Goal: Task Accomplishment & Management: Use online tool/utility

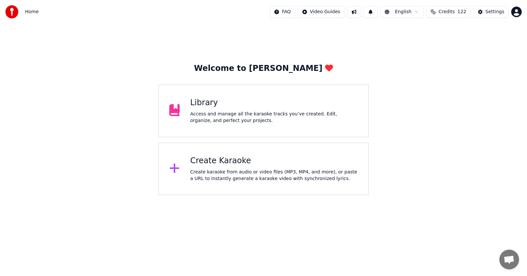
click at [220, 163] on div "Create Karaoke" at bounding box center [274, 161] width 168 height 11
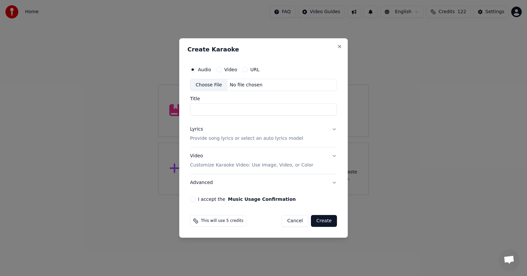
click at [228, 71] on label "Video" at bounding box center [230, 69] width 13 height 5
click at [222, 71] on button "Video" at bounding box center [218, 69] width 5 height 5
click at [211, 83] on div "Choose File" at bounding box center [208, 85] width 37 height 12
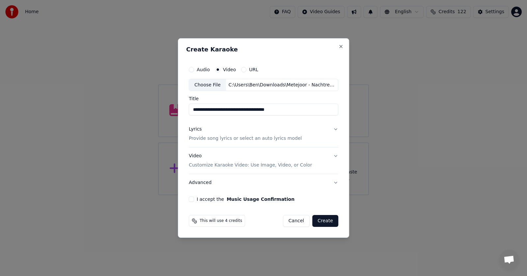
click at [217, 110] on input "**********" at bounding box center [264, 110] width 150 height 12
click at [217, 109] on input "**********" at bounding box center [264, 110] width 150 height 12
type input "**********"
click at [198, 129] on div "Lyrics" at bounding box center [195, 129] width 13 height 7
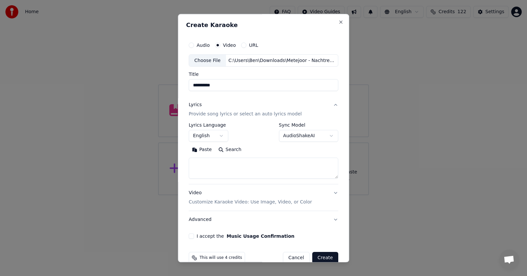
click at [220, 134] on button "English" at bounding box center [209, 136] width 40 height 12
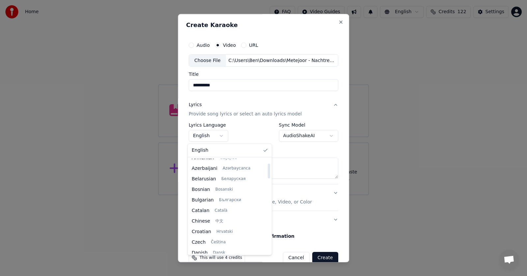
scroll to position [31, 0]
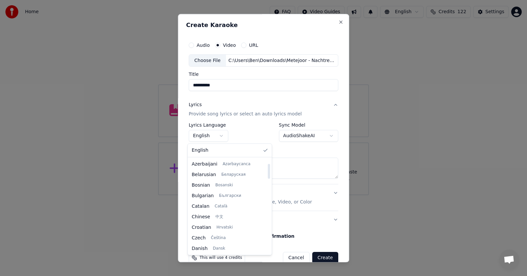
drag, startPoint x: 261, startPoint y: 164, endPoint x: 261, endPoint y: 169, distance: 4.9
click at [268, 169] on div at bounding box center [269, 171] width 2 height 15
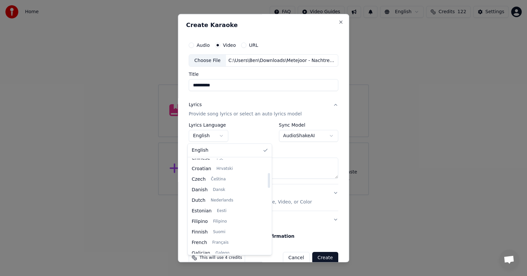
drag, startPoint x: 261, startPoint y: 168, endPoint x: 261, endPoint y: 178, distance: 9.2
click at [268, 178] on div at bounding box center [269, 180] width 2 height 15
select select "**"
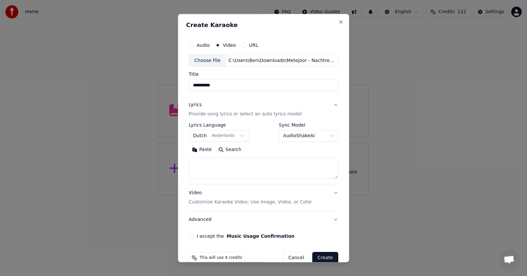
click at [205, 161] on textarea at bounding box center [264, 168] width 150 height 21
paste textarea "**********"
click at [244, 147] on button "Expand" at bounding box center [259, 150] width 31 height 11
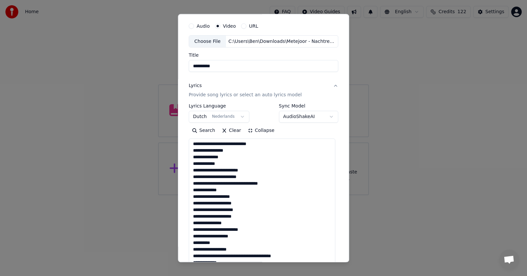
scroll to position [21, 0]
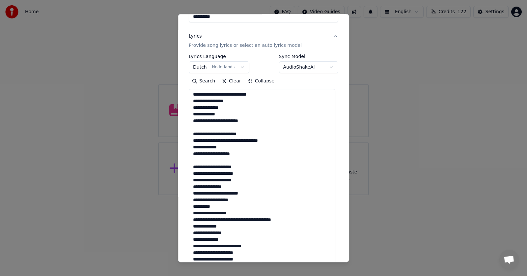
scroll to position [70, 0]
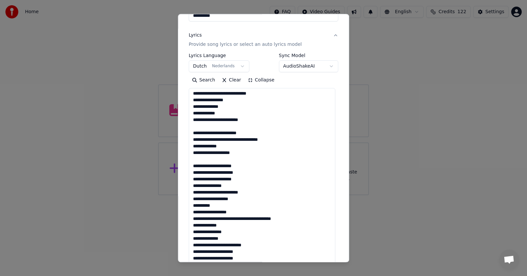
click at [231, 186] on textarea at bounding box center [262, 265] width 147 height 354
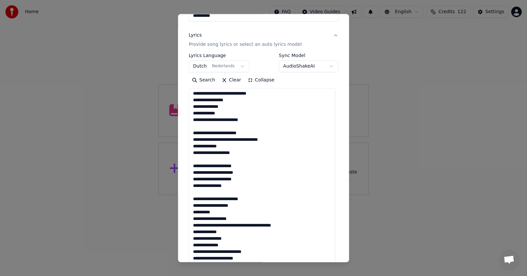
click at [242, 205] on textarea at bounding box center [262, 265] width 147 height 354
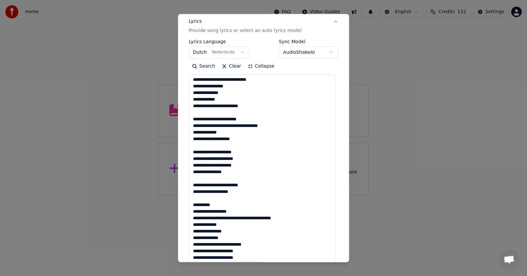
scroll to position [84, 0]
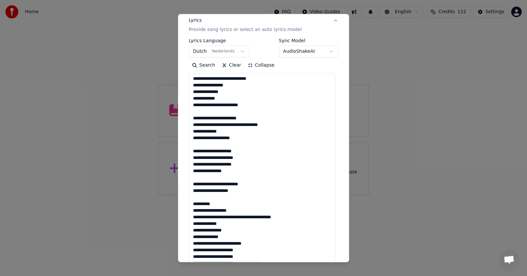
click at [222, 90] on textarea at bounding box center [262, 250] width 147 height 354
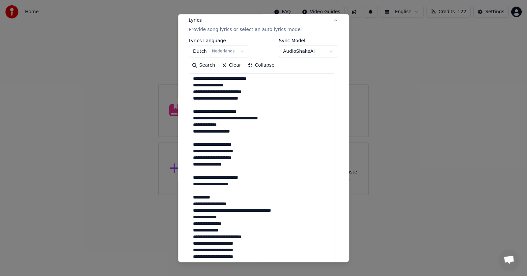
click at [224, 90] on textarea at bounding box center [262, 250] width 147 height 354
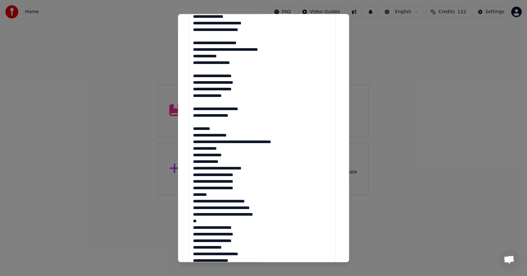
scroll to position [159, 0]
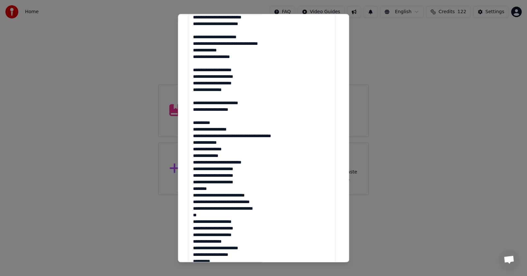
click at [245, 136] on textarea at bounding box center [262, 176] width 147 height 354
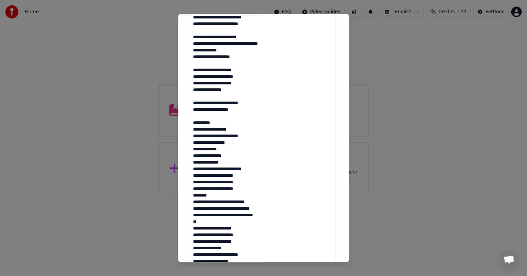
click at [236, 142] on textarea at bounding box center [262, 176] width 147 height 354
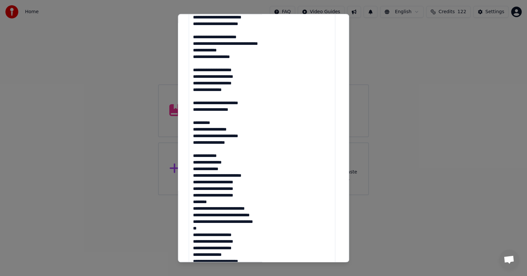
click at [255, 175] on textarea at bounding box center [262, 176] width 147 height 354
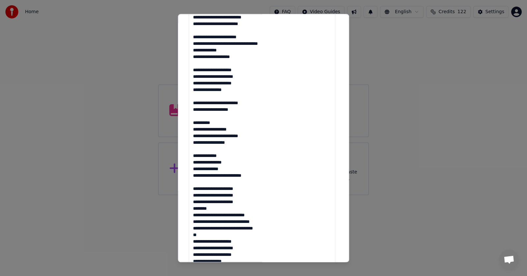
click at [213, 208] on textarea at bounding box center [262, 176] width 147 height 354
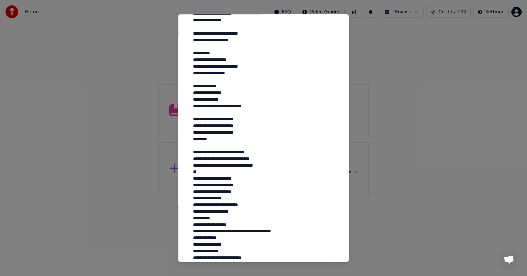
scroll to position [229, 0]
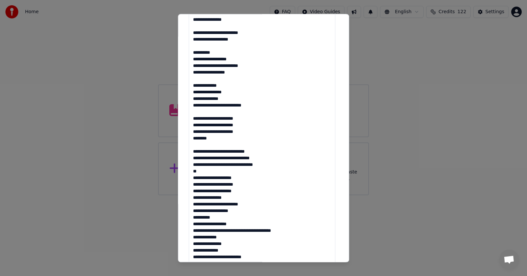
click at [270, 166] on textarea at bounding box center [262, 106] width 147 height 354
click at [208, 172] on textarea at bounding box center [262, 106] width 147 height 354
click at [233, 199] on textarea at bounding box center [262, 106] width 147 height 354
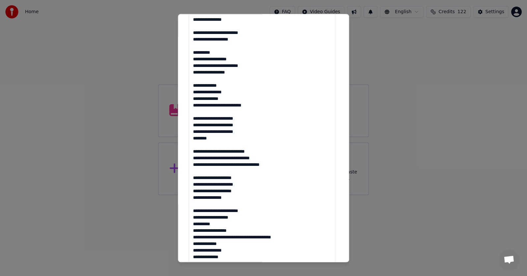
click at [243, 217] on textarea at bounding box center [262, 106] width 147 height 354
click at [218, 229] on textarea at bounding box center [262, 106] width 147 height 354
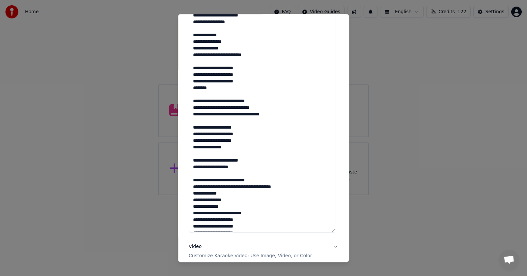
scroll to position [280, 0]
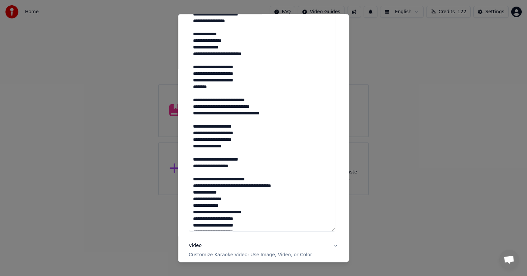
click at [223, 193] on textarea at bounding box center [262, 54] width 147 height 354
click at [226, 198] on textarea at bounding box center [262, 54] width 147 height 354
click at [288, 198] on textarea at bounding box center [262, 54] width 147 height 354
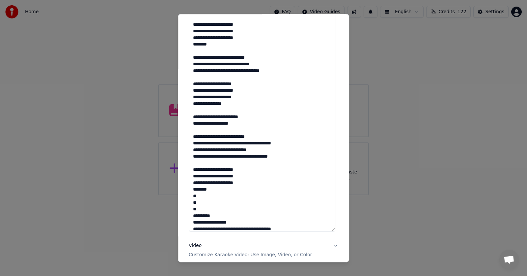
scroll to position [47, 0]
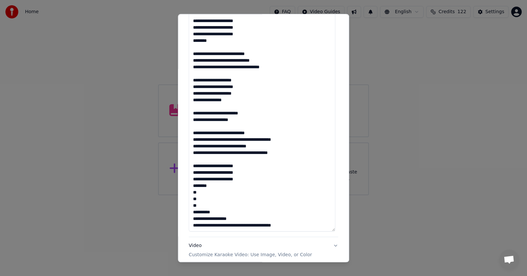
click at [200, 192] on textarea at bounding box center [262, 54] width 147 height 354
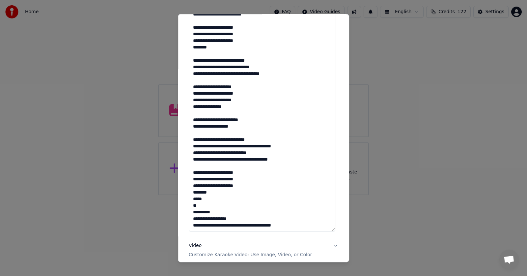
scroll to position [287, 0]
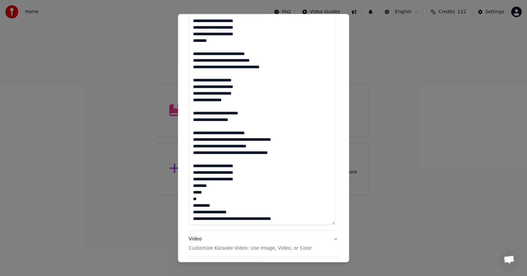
click at [205, 193] on textarea at bounding box center [262, 48] width 147 height 354
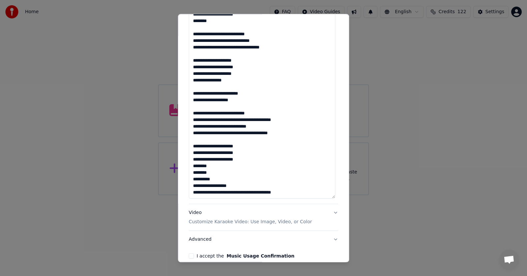
scroll to position [315, 0]
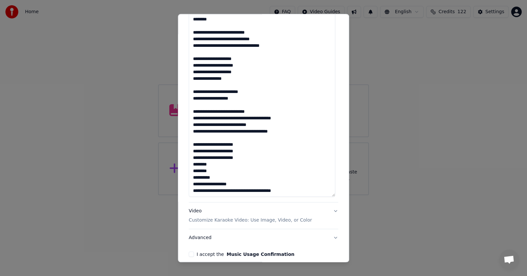
click at [220, 110] on textarea at bounding box center [262, 20] width 147 height 354
click at [227, 123] on textarea at bounding box center [262, 20] width 147 height 354
click at [226, 130] on textarea at bounding box center [262, 20] width 147 height 354
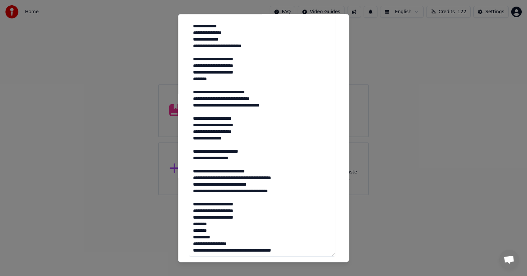
scroll to position [255, 0]
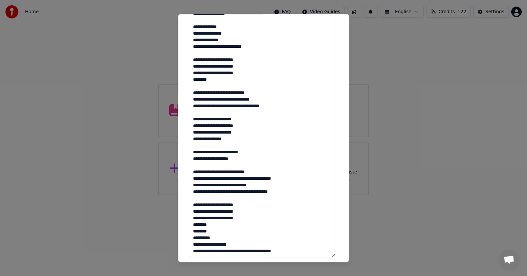
click at [272, 106] on textarea at bounding box center [262, 80] width 147 height 354
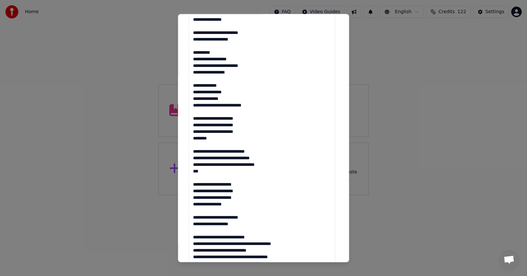
scroll to position [188, 0]
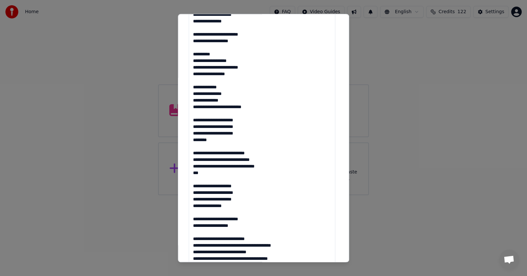
click at [218, 54] on textarea at bounding box center [262, 147] width 147 height 354
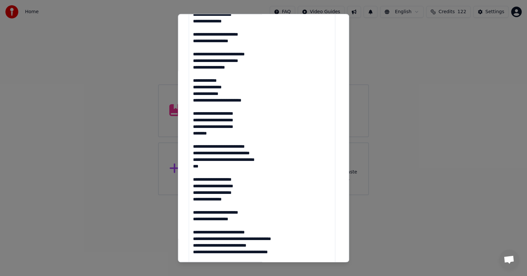
click at [220, 53] on textarea at bounding box center [262, 140] width 147 height 354
click at [218, 53] on textarea at bounding box center [262, 140] width 147 height 354
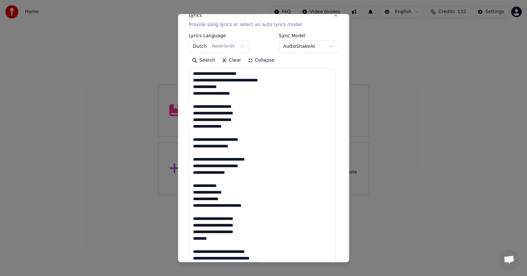
scroll to position [88, 0]
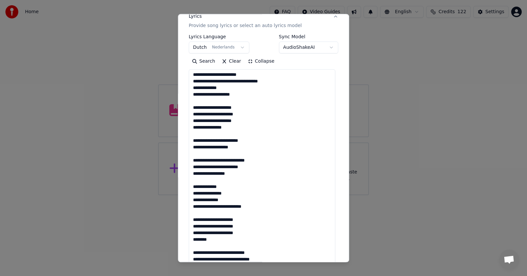
click at [217, 159] on textarea at bounding box center [262, 247] width 147 height 354
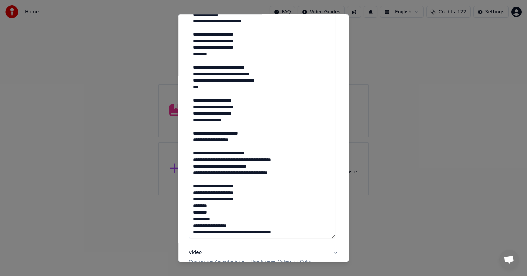
scroll to position [274, 0]
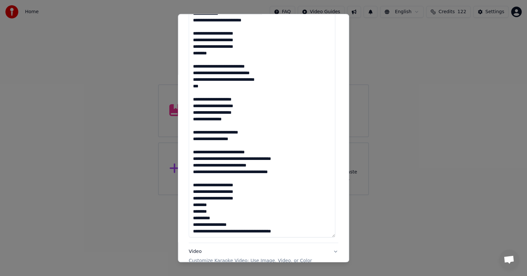
click at [217, 153] on textarea at bounding box center [262, 60] width 147 height 354
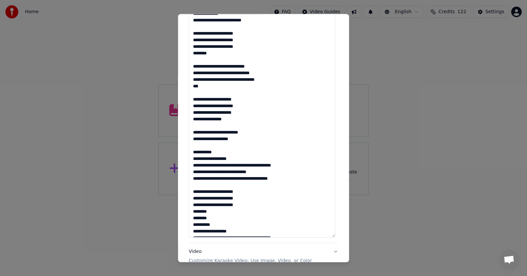
scroll to position [47, 0]
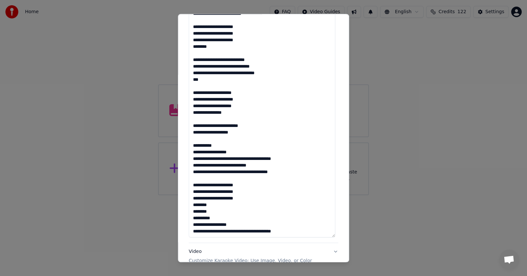
click at [244, 158] on textarea at bounding box center [262, 60] width 147 height 354
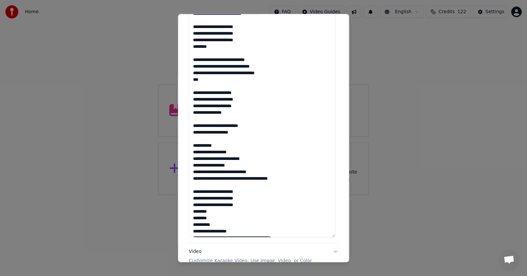
scroll to position [268, 0]
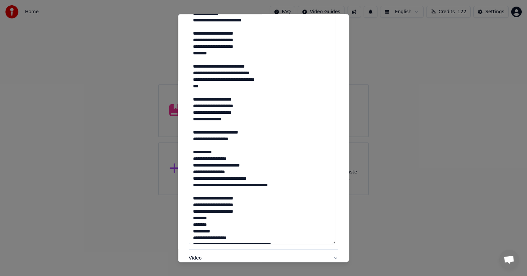
click at [235, 172] on textarea at bounding box center [262, 67] width 147 height 354
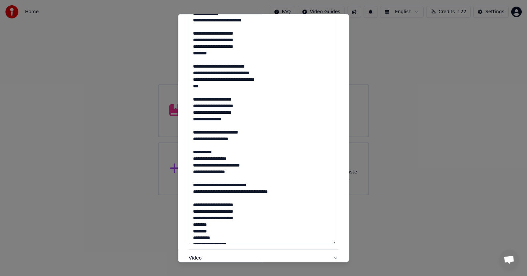
click at [225, 185] on textarea at bounding box center [262, 67] width 147 height 354
click at [223, 198] on textarea at bounding box center [262, 67] width 147 height 354
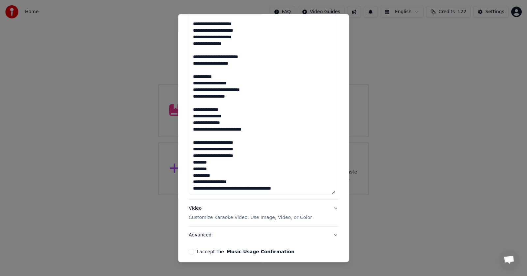
scroll to position [73, 0]
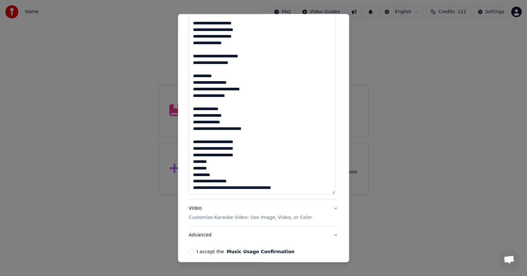
click at [236, 187] on textarea at bounding box center [262, 17] width 147 height 354
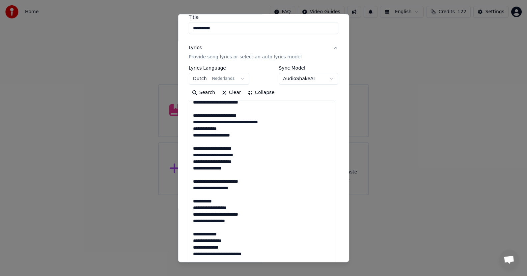
scroll to position [0, 0]
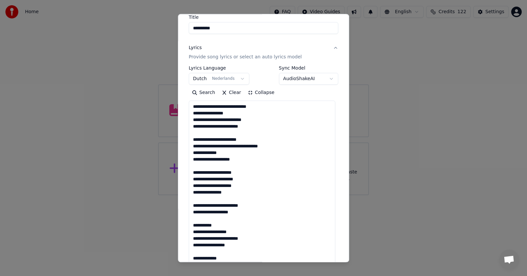
click at [194, 112] on textarea at bounding box center [262, 278] width 147 height 354
click at [194, 126] on textarea at bounding box center [262, 278] width 147 height 354
click at [192, 138] on textarea at bounding box center [262, 278] width 147 height 354
click at [195, 146] on textarea at bounding box center [262, 278] width 147 height 354
click at [195, 153] on textarea at bounding box center [262, 278] width 147 height 354
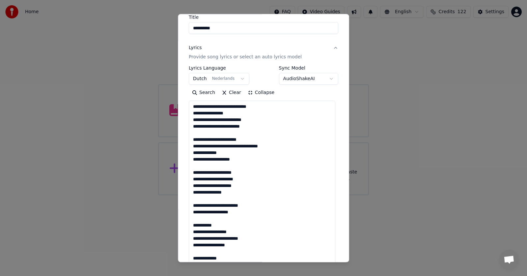
click at [193, 159] on textarea at bounding box center [262, 278] width 147 height 354
click at [194, 171] on textarea at bounding box center [262, 278] width 147 height 354
click at [194, 180] on textarea at bounding box center [262, 278] width 147 height 354
click at [194, 185] on textarea at bounding box center [262, 278] width 147 height 354
click at [194, 192] on textarea at bounding box center [262, 278] width 147 height 354
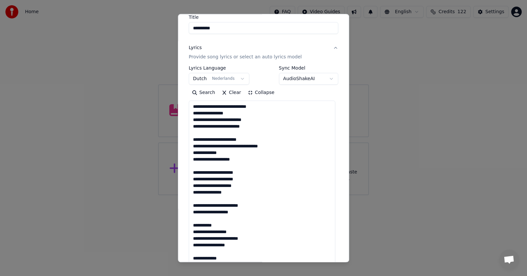
click at [194, 205] on textarea at bounding box center [262, 278] width 147 height 354
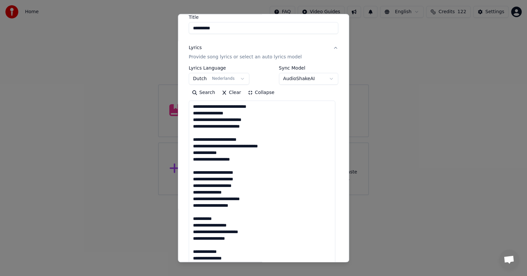
click at [194, 206] on textarea at bounding box center [262, 278] width 147 height 354
click at [194, 217] on textarea at bounding box center [262, 278] width 147 height 354
click at [193, 232] on textarea at bounding box center [262, 278] width 147 height 354
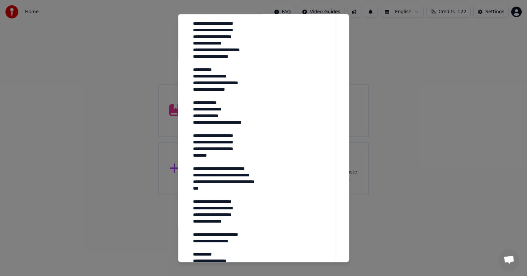
scroll to position [207, 0]
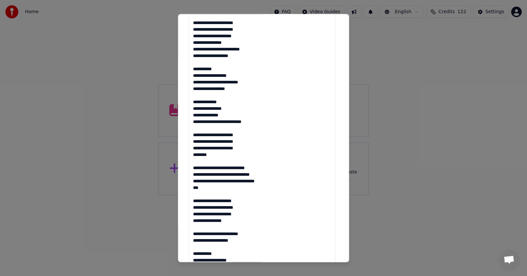
click at [195, 101] on textarea at bounding box center [262, 128] width 147 height 354
click at [195, 109] on textarea at bounding box center [262, 128] width 147 height 354
click at [193, 115] on textarea at bounding box center [262, 128] width 147 height 354
click at [194, 121] on textarea at bounding box center [262, 128] width 147 height 354
click at [194, 134] on textarea at bounding box center [262, 128] width 147 height 354
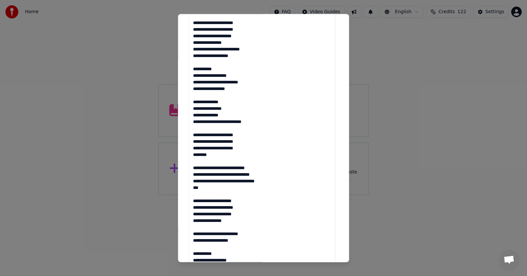
click at [194, 139] on textarea at bounding box center [262, 128] width 147 height 354
click at [194, 147] on textarea at bounding box center [262, 128] width 147 height 354
click at [194, 153] on textarea at bounding box center [262, 128] width 147 height 354
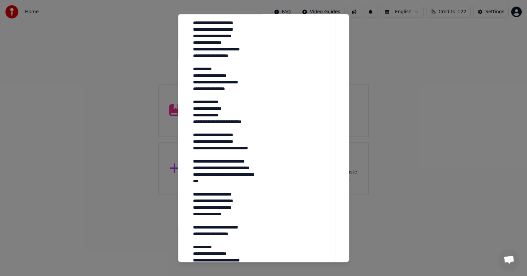
click at [243, 147] on textarea at bounding box center [262, 128] width 147 height 354
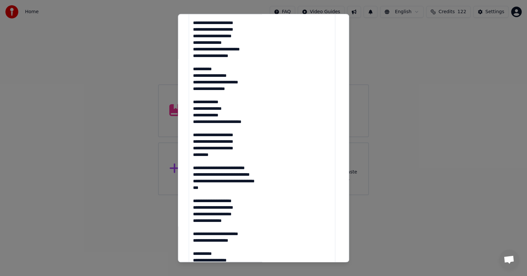
click at [193, 168] on textarea at bounding box center [262, 128] width 147 height 354
click at [194, 175] on textarea at bounding box center [262, 128] width 147 height 354
click at [194, 180] on textarea at bounding box center [262, 128] width 147 height 354
click at [196, 200] on textarea at bounding box center [262, 128] width 147 height 354
click at [194, 207] on textarea at bounding box center [262, 128] width 147 height 354
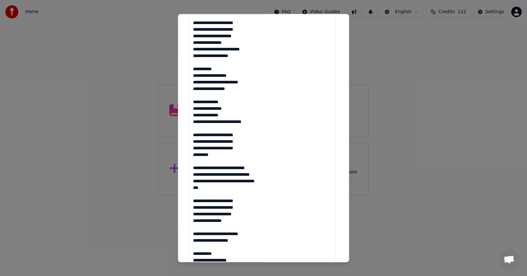
click at [194, 214] on textarea at bounding box center [262, 128] width 147 height 354
click at [194, 219] on textarea at bounding box center [262, 128] width 147 height 354
click at [194, 234] on textarea at bounding box center [262, 128] width 147 height 354
click at [194, 240] on textarea at bounding box center [262, 128] width 147 height 354
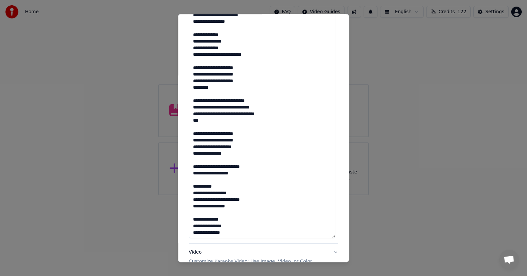
scroll to position [277, 0]
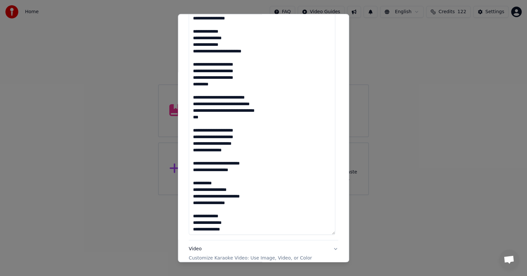
click at [195, 183] on textarea at bounding box center [262, 58] width 147 height 354
click at [193, 196] on textarea at bounding box center [262, 58] width 147 height 354
click at [194, 215] on textarea at bounding box center [262, 58] width 147 height 354
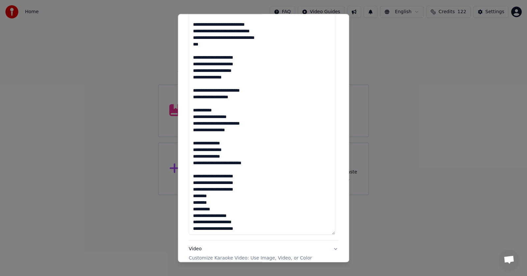
scroll to position [73, 0]
click at [195, 175] on textarea at bounding box center [262, 58] width 147 height 354
click at [195, 181] on textarea at bounding box center [262, 58] width 147 height 354
click at [194, 187] on textarea at bounding box center [262, 58] width 147 height 354
click at [194, 194] on textarea at bounding box center [262, 58] width 147 height 354
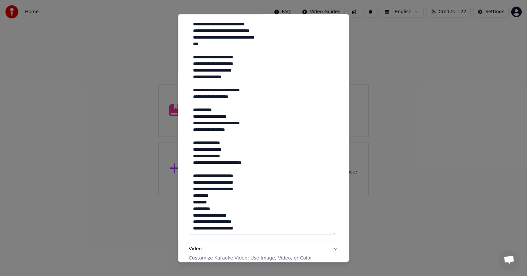
click at [194, 203] on textarea at bounding box center [262, 58] width 147 height 354
click at [203, 202] on textarea at bounding box center [262, 58] width 147 height 354
click at [213, 202] on textarea at bounding box center [262, 58] width 147 height 354
click at [194, 209] on textarea at bounding box center [262, 58] width 147 height 354
click at [194, 214] on textarea at bounding box center [262, 58] width 147 height 354
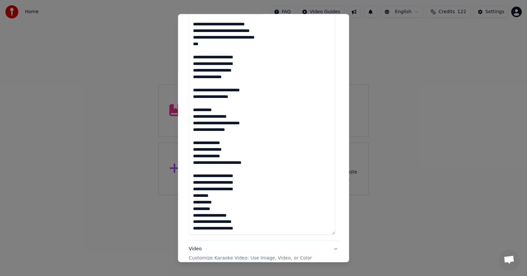
click at [193, 220] on textarea at bounding box center [262, 58] width 147 height 354
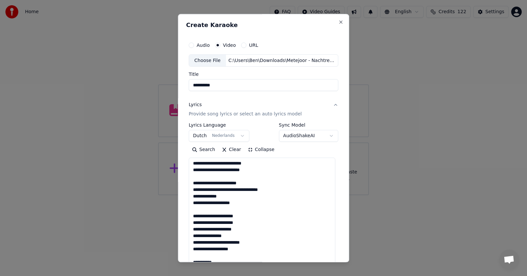
scroll to position [0, 0]
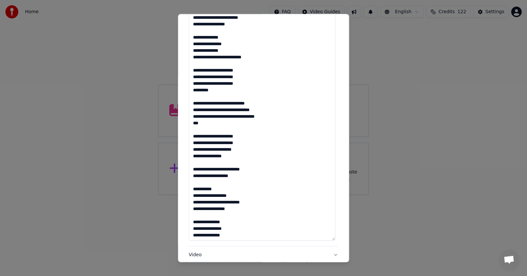
scroll to position [272, 0]
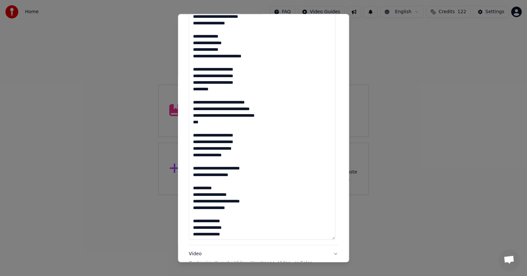
click at [202, 123] on textarea at bounding box center [262, 63] width 147 height 354
click at [203, 122] on textarea at bounding box center [262, 63] width 147 height 354
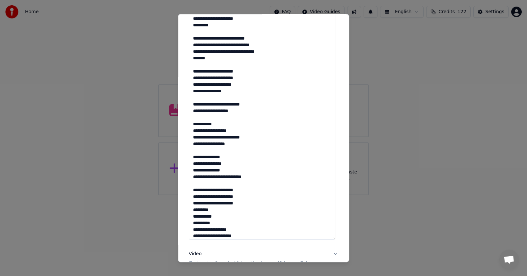
scroll to position [73, 0]
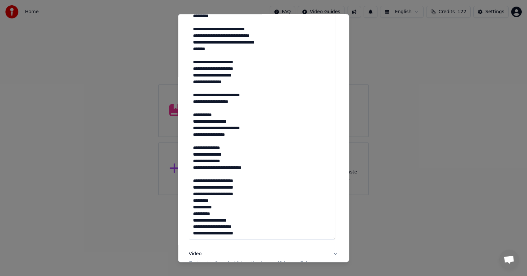
click at [215, 199] on textarea at bounding box center [262, 63] width 147 height 354
click at [219, 200] on textarea at bounding box center [262, 63] width 147 height 354
click at [226, 208] on textarea at bounding box center [262, 63] width 147 height 354
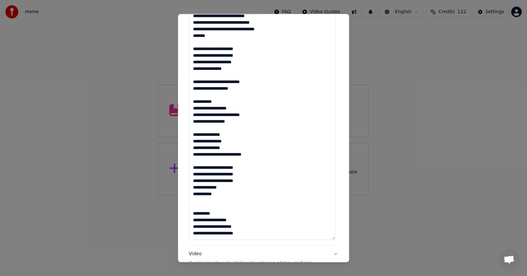
click at [218, 195] on textarea at bounding box center [262, 63] width 147 height 354
click at [195, 199] on textarea at bounding box center [262, 63] width 147 height 354
click at [195, 206] on textarea at bounding box center [262, 63] width 147 height 354
click at [219, 207] on textarea at bounding box center [262, 63] width 147 height 354
click at [215, 185] on textarea at bounding box center [262, 63] width 147 height 354
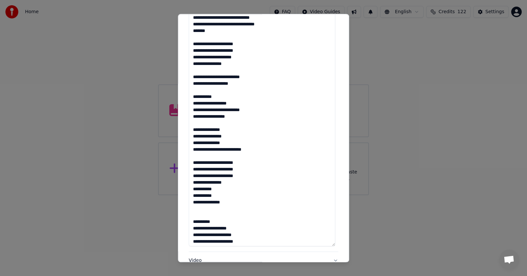
scroll to position [99, 0]
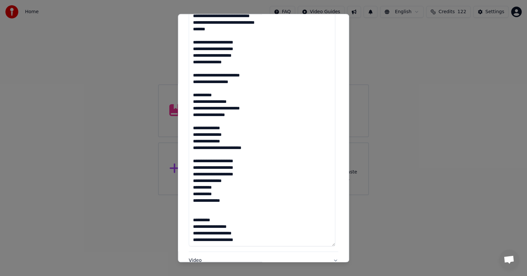
click at [212, 186] on textarea at bounding box center [262, 69] width 147 height 354
click at [210, 192] on textarea at bounding box center [262, 69] width 147 height 354
click at [221, 201] on textarea at bounding box center [262, 69] width 147 height 354
click at [217, 181] on textarea at bounding box center [262, 69] width 147 height 354
type textarea "**********"
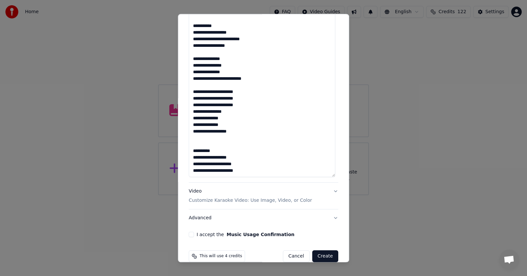
scroll to position [346, 0]
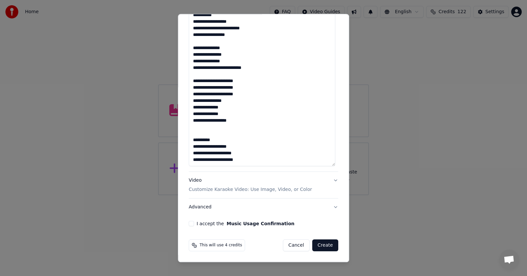
click at [221, 189] on p "Customize Karaoke Video: Use Image, Video, or Color" at bounding box center [250, 189] width 123 height 7
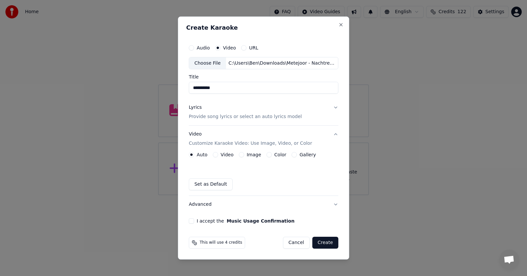
scroll to position [0, 0]
click at [277, 154] on label "Color" at bounding box center [280, 154] width 12 height 5
click at [272, 154] on button "Color" at bounding box center [269, 154] width 5 height 5
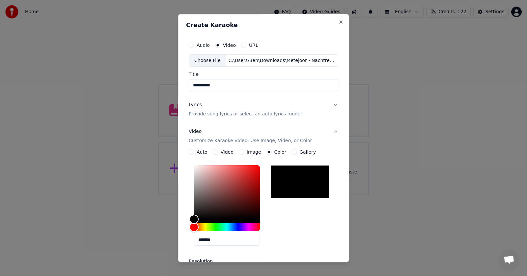
click at [280, 175] on div at bounding box center [299, 181] width 59 height 33
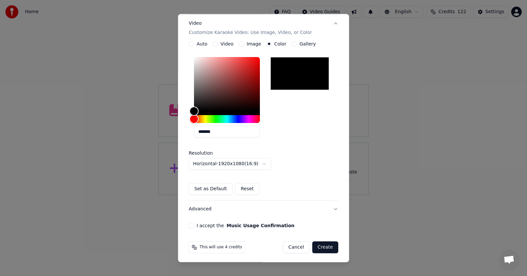
scroll to position [110, 0]
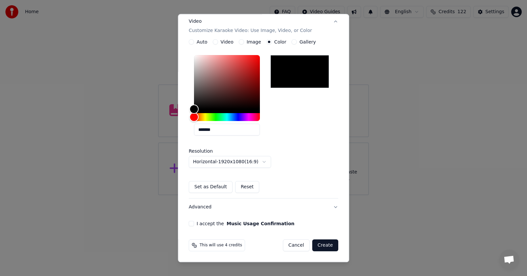
click at [190, 223] on button "I accept the Music Usage Confirmation" at bounding box center [191, 223] width 5 height 5
click at [320, 245] on button "Create" at bounding box center [325, 246] width 26 height 12
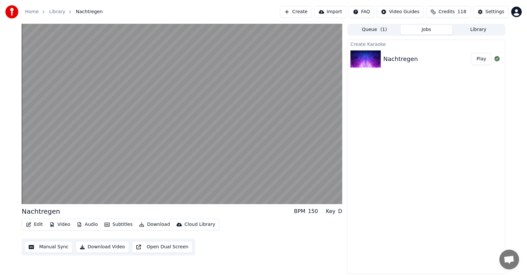
click at [92, 226] on button "Audio" at bounding box center [87, 224] width 26 height 9
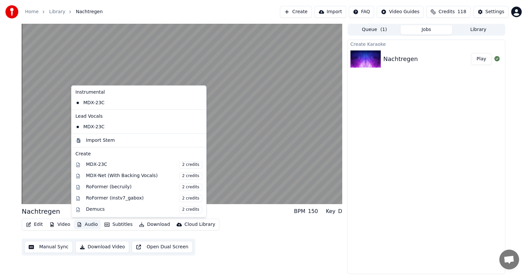
click at [90, 223] on button "Audio" at bounding box center [87, 224] width 26 height 9
click at [88, 223] on button "Audio" at bounding box center [87, 224] width 26 height 9
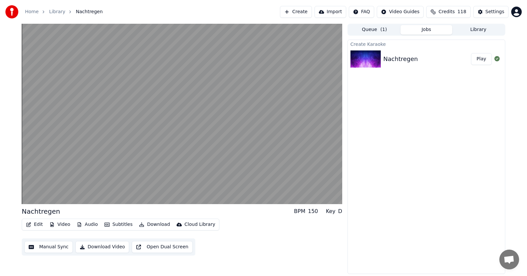
click at [88, 223] on button "Audio" at bounding box center [87, 224] width 26 height 9
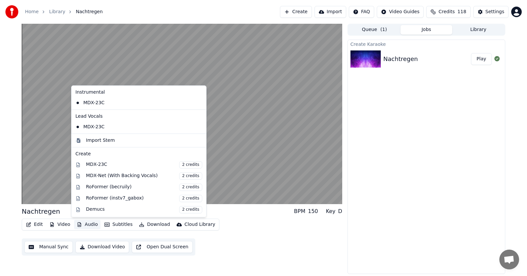
click at [90, 225] on button "Audio" at bounding box center [87, 224] width 26 height 9
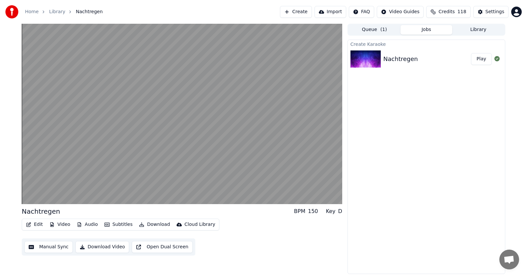
click at [88, 224] on button "Audio" at bounding box center [87, 224] width 26 height 9
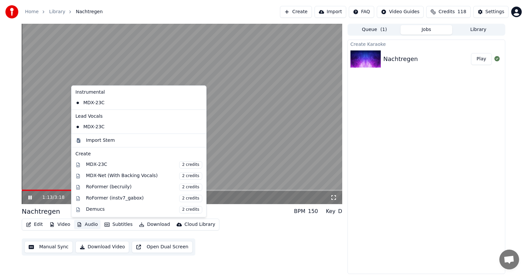
click at [63, 159] on video at bounding box center [182, 114] width 321 height 180
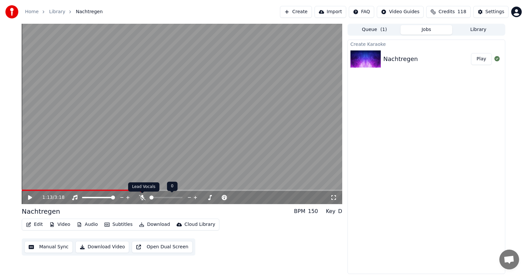
click at [140, 196] on icon at bounding box center [142, 197] width 7 height 5
click at [28, 198] on icon at bounding box center [30, 197] width 4 height 5
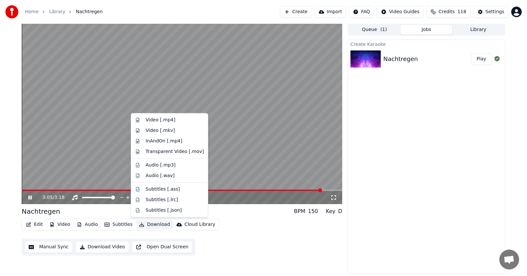
click at [152, 224] on button "Download" at bounding box center [154, 224] width 36 height 9
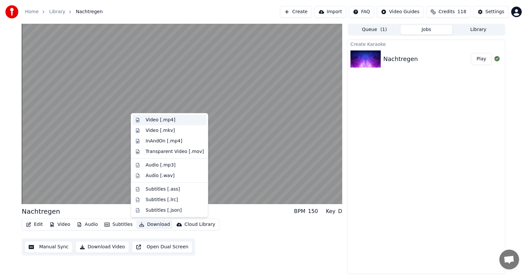
click at [152, 120] on div "Video [.mp4]" at bounding box center [161, 120] width 30 height 7
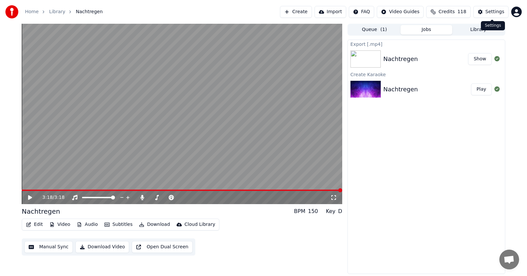
click at [489, 10] on div "Settings" at bounding box center [495, 12] width 19 height 7
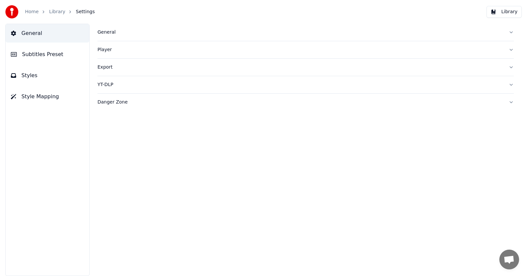
click at [35, 55] on span "Subtitles Preset" at bounding box center [42, 54] width 41 height 8
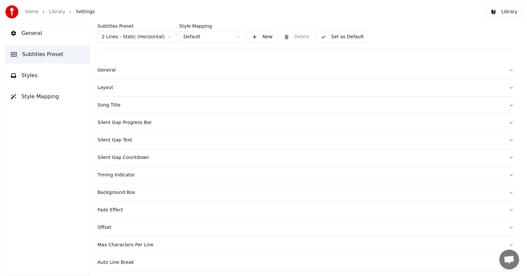
click at [335, 35] on button "Set as Default" at bounding box center [343, 37] width 52 height 12
click at [506, 11] on button "Library" at bounding box center [504, 12] width 35 height 12
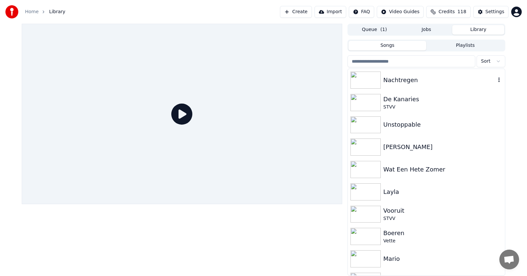
click at [390, 81] on div "Nachtregen" at bounding box center [439, 79] width 112 height 9
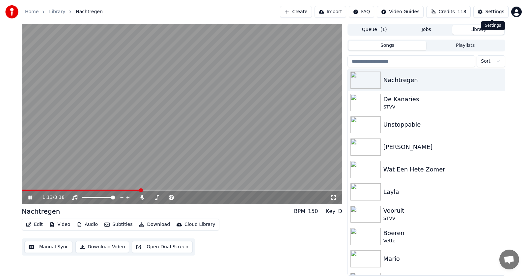
click at [484, 10] on button "Settings" at bounding box center [490, 12] width 35 height 12
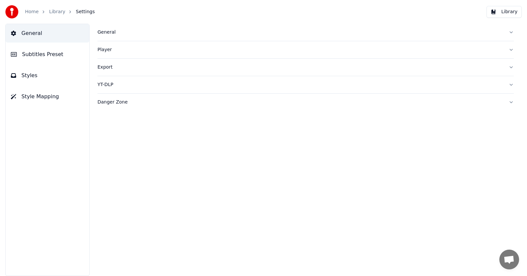
click at [29, 73] on span "Styles" at bounding box center [29, 75] width 16 height 8
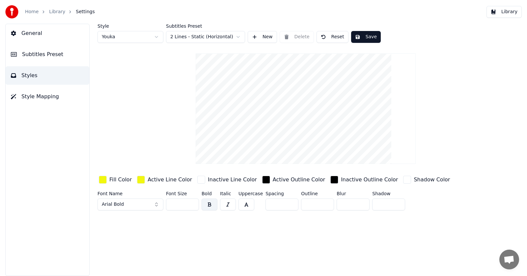
click at [104, 180] on div "button" at bounding box center [103, 180] width 8 height 8
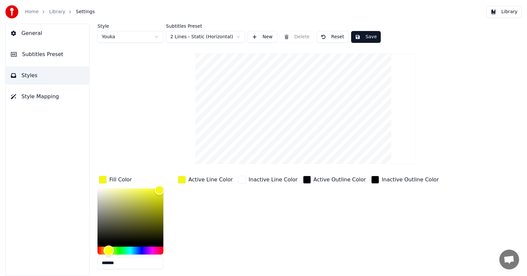
click at [151, 248] on div "Hue" at bounding box center [131, 250] width 66 height 8
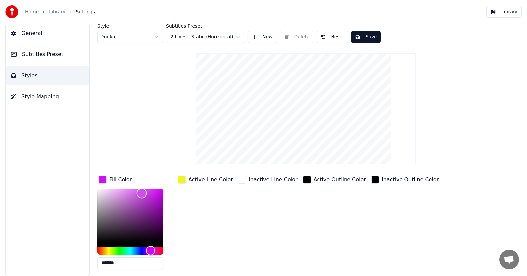
click at [142, 193] on div "Color" at bounding box center [131, 215] width 66 height 54
click at [135, 192] on div "Color" at bounding box center [131, 215] width 66 height 54
click at [130, 192] on div "Color" at bounding box center [131, 215] width 66 height 54
type input "*******"
click at [134, 250] on div "Hue" at bounding box center [131, 250] width 66 height 8
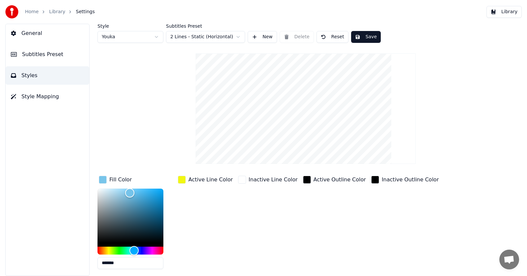
click at [183, 178] on div "button" at bounding box center [182, 180] width 8 height 8
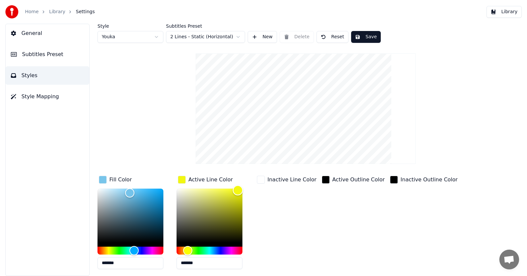
type input "*******"
click at [181, 191] on div "Color" at bounding box center [210, 215] width 66 height 54
click at [122, 189] on div "Color" at bounding box center [131, 215] width 66 height 54
click at [129, 188] on div "Color" at bounding box center [131, 215] width 66 height 54
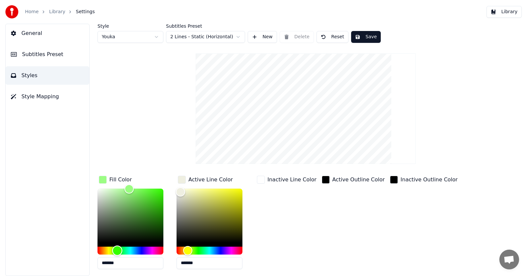
click at [117, 247] on div "Hue" at bounding box center [131, 250] width 66 height 8
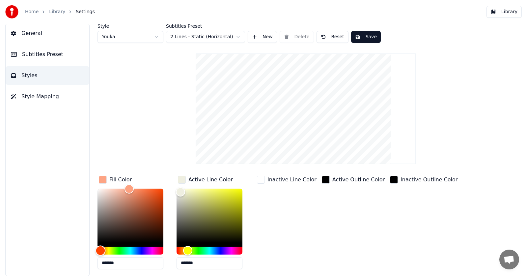
click at [100, 249] on div "Hue" at bounding box center [131, 250] width 66 height 8
type input "*******"
click at [151, 246] on div "Hue" at bounding box center [131, 250] width 66 height 8
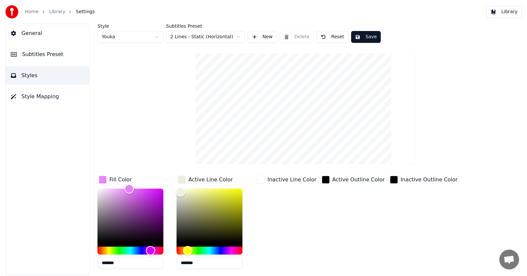
click at [363, 36] on button "Save" at bounding box center [366, 37] width 30 height 12
click at [500, 10] on button "Library" at bounding box center [504, 12] width 35 height 12
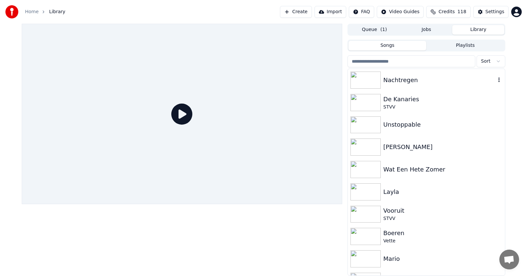
click at [390, 81] on div "Nachtregen" at bounding box center [439, 79] width 112 height 9
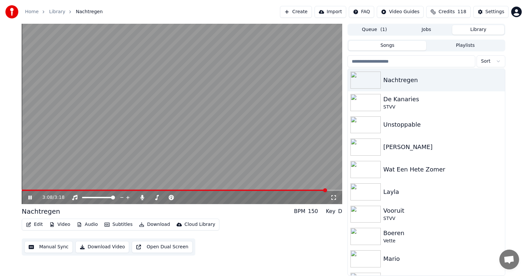
click at [150, 225] on button "Download" at bounding box center [154, 224] width 36 height 9
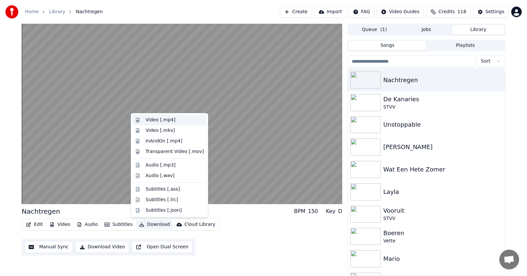
click at [163, 118] on div "Video [.mp4]" at bounding box center [161, 120] width 30 height 7
